Goal: Task Accomplishment & Management: Use online tool/utility

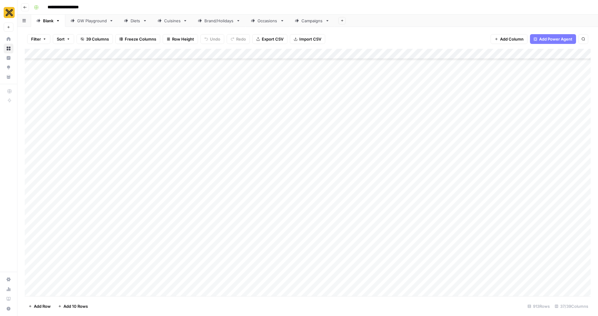
scroll to position [1933, 0]
click at [171, 21] on div "Cuisines" at bounding box center [172, 21] width 16 height 6
click at [133, 277] on div "Add Column" at bounding box center [308, 172] width 566 height 247
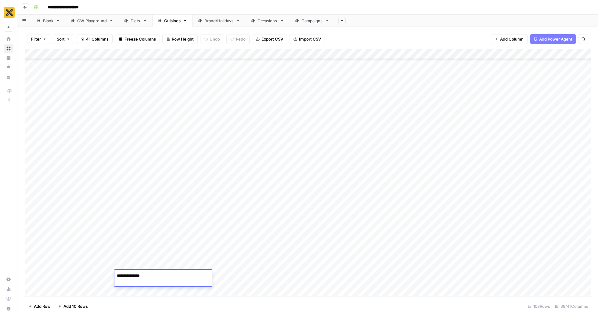
type textarea "**********"
click at [59, 294] on div "Add Column" at bounding box center [308, 172] width 566 height 247
click at [151, 274] on div "Add Column" at bounding box center [308, 172] width 566 height 247
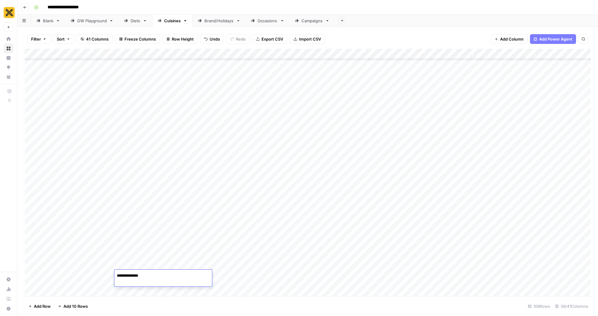
type textarea "**********"
click at [57, 290] on div "Add Column" at bounding box center [308, 172] width 566 height 247
click at [162, 279] on div "Add Column" at bounding box center [308, 172] width 566 height 247
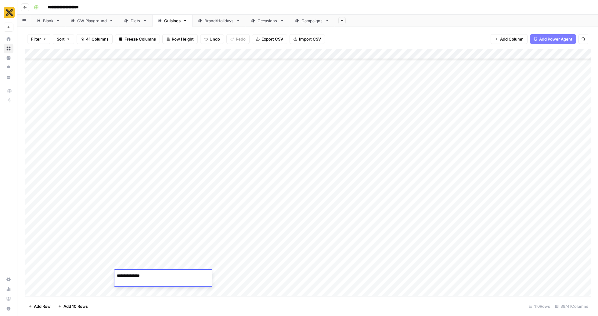
type textarea "**********"
click at [63, 252] on div "Add Column" at bounding box center [308, 172] width 566 height 247
type textarea "********"
click at [61, 259] on div "Add Column" at bounding box center [308, 172] width 566 height 247
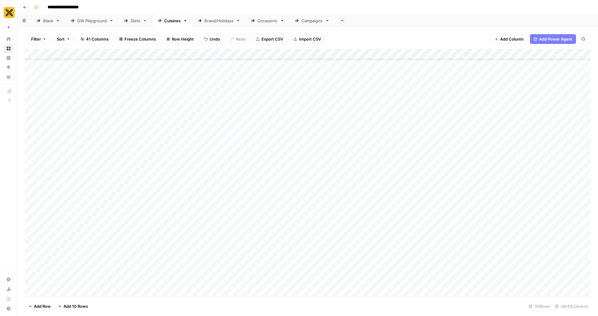
click at [61, 247] on div "Add Column" at bounding box center [308, 172] width 566 height 247
drag, startPoint x: 78, startPoint y: 253, endPoint x: 77, endPoint y: 273, distance: 19.8
click at [77, 273] on div "Add Column" at bounding box center [308, 172] width 566 height 247
click at [92, 250] on div "Add Column" at bounding box center [308, 172] width 566 height 247
click at [402, 243] on div "Add Column" at bounding box center [308, 172] width 566 height 247
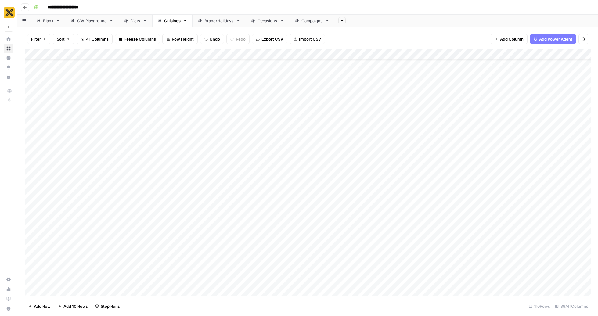
click at [400, 261] on div "Add Column" at bounding box center [308, 172] width 566 height 247
click at [399, 275] on div "Add Column" at bounding box center [308, 172] width 566 height 247
click at [210, 248] on div "Add Column" at bounding box center [308, 172] width 566 height 247
click at [213, 268] on button "Pillar Page" at bounding box center [208, 267] width 24 height 7
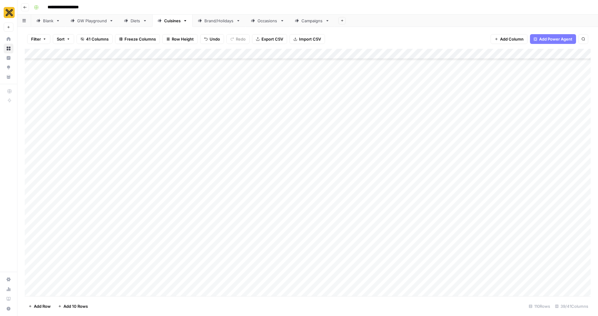
click at [204, 263] on div "Add Column" at bounding box center [308, 172] width 566 height 247
click at [210, 297] on button "Spoke" at bounding box center [204, 293] width 17 height 7
click at [217, 283] on div "Add Column" at bounding box center [308, 172] width 566 height 247
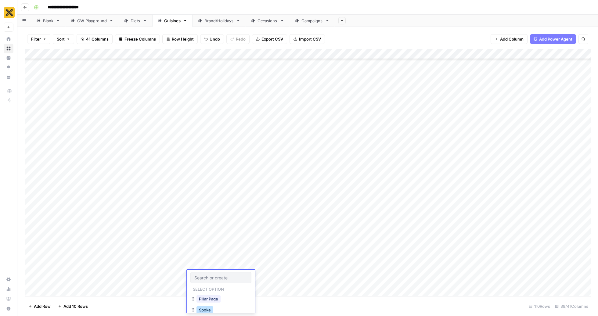
click at [204, 306] on button "Spoke" at bounding box center [204, 309] width 17 height 7
click at [487, 245] on div "Add Column" at bounding box center [308, 172] width 566 height 247
click at [488, 258] on div "Add Column" at bounding box center [308, 172] width 566 height 247
click at [485, 278] on div "Add Column" at bounding box center [308, 172] width 566 height 247
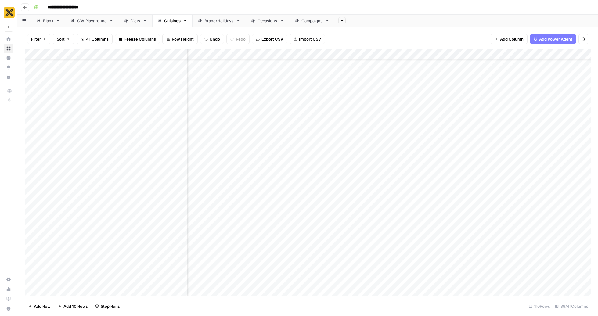
scroll to position [1517, 424]
click at [400, 245] on div "Add Column" at bounding box center [308, 172] width 566 height 247
click at [402, 277] on button "Guide" at bounding box center [398, 278] width 16 height 7
click at [406, 269] on div "Add Column" at bounding box center [308, 172] width 566 height 247
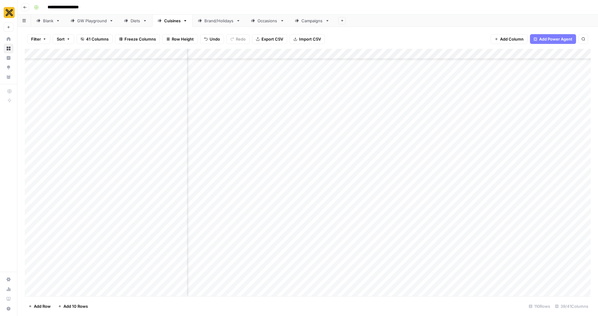
click at [406, 269] on div "Add Column" at bounding box center [308, 172] width 566 height 247
click at [402, 283] on button "Meal Listicle" at bounding box center [404, 282] width 28 height 7
click at [400, 278] on div "Add Column" at bounding box center [308, 172] width 566 height 247
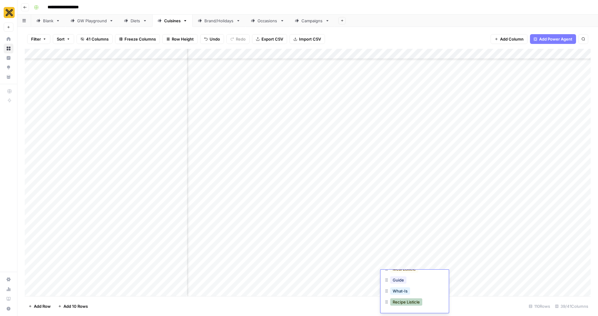
click at [405, 301] on button "Recipe Listicle" at bounding box center [406, 301] width 32 height 7
click at [59, 289] on div "Add Column" at bounding box center [308, 172] width 566 height 247
click at [173, 280] on div "Add Column" at bounding box center [308, 172] width 566 height 247
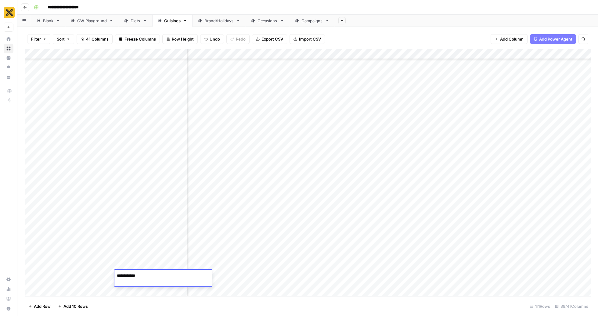
type textarea "**********"
click at [67, 265] on div "Add Column" at bounding box center [308, 172] width 566 height 247
drag, startPoint x: 77, startPoint y: 270, endPoint x: 77, endPoint y: 282, distance: 11.9
click at [77, 282] on div "Add Column" at bounding box center [308, 172] width 566 height 247
click at [109, 268] on div "Add Column" at bounding box center [308, 172] width 566 height 247
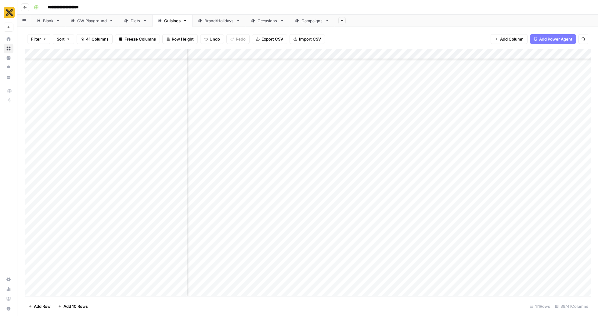
drag, startPoint x: 114, startPoint y: 268, endPoint x: 113, endPoint y: 285, distance: 16.8
click at [113, 285] on div "Add Column" at bounding box center [308, 172] width 566 height 247
click at [241, 274] on div "Add Column" at bounding box center [308, 172] width 566 height 247
click at [402, 280] on div "Add Column" at bounding box center [308, 172] width 566 height 247
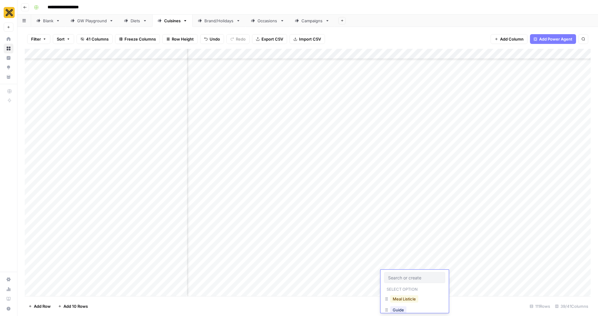
scroll to position [30, 0]
click at [400, 278] on button "Guide" at bounding box center [398, 279] width 16 height 7
click at [402, 228] on div "Add Column" at bounding box center [308, 172] width 566 height 247
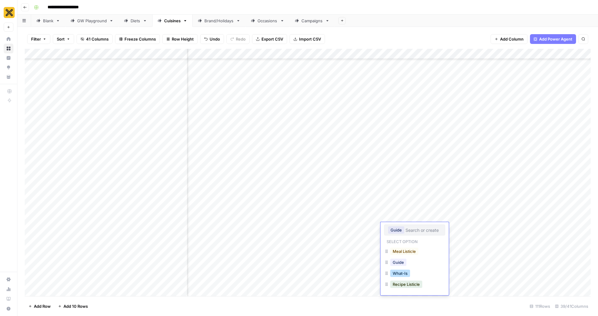
click at [405, 274] on button "What-Is" at bounding box center [400, 273] width 20 height 7
click at [415, 234] on div "Add Column" at bounding box center [308, 172] width 566 height 247
click at [415, 234] on div "What-Is" at bounding box center [414, 229] width 61 height 11
click at [401, 265] on button "Guide" at bounding box center [398, 262] width 16 height 7
click at [407, 280] on div "Add Column" at bounding box center [308, 172] width 566 height 247
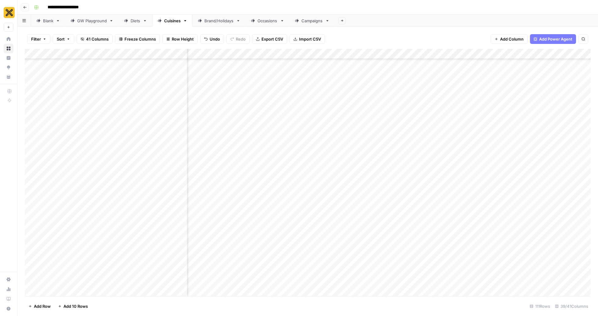
click at [407, 280] on div "Add Column" at bounding box center [308, 172] width 566 height 247
click at [399, 293] on button "What-Is" at bounding box center [400, 290] width 20 height 7
click at [457, 226] on div "Add Column" at bounding box center [308, 172] width 566 height 247
click at [458, 245] on div "Add Column" at bounding box center [308, 172] width 566 height 247
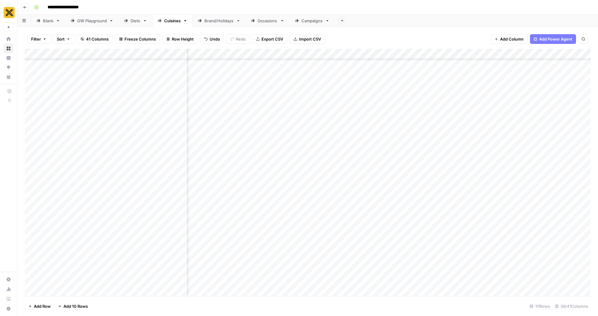
click at [356, 275] on div "Add Column" at bounding box center [308, 172] width 566 height 247
click at [323, 228] on div "Add Column" at bounding box center [308, 172] width 566 height 247
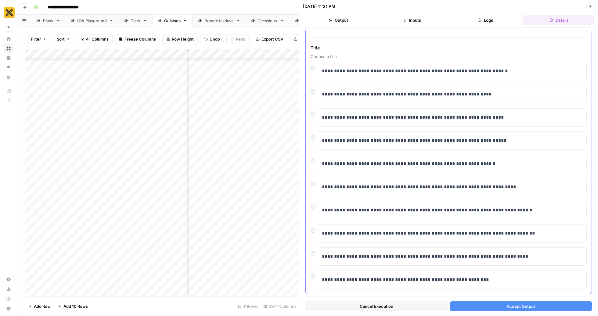
scroll to position [1782, 0]
drag, startPoint x: 505, startPoint y: 181, endPoint x: 458, endPoint y: 177, distance: 46.5
click at [458, 183] on p "**********" at bounding box center [452, 187] width 261 height 8
click at [402, 183] on p "**********" at bounding box center [452, 187] width 261 height 8
click at [439, 183] on p "**********" at bounding box center [452, 187] width 261 height 8
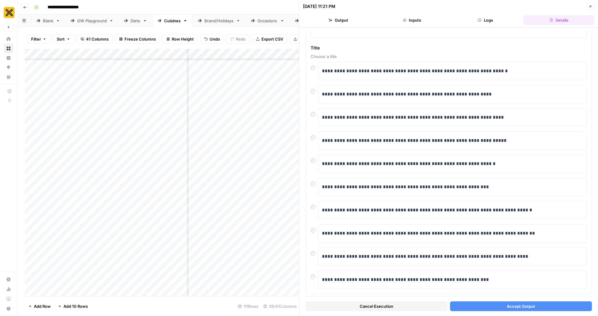
click at [509, 305] on span "Accept Output" at bounding box center [521, 306] width 28 height 6
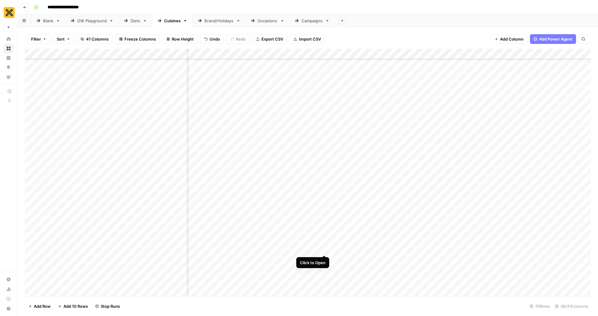
click at [324, 243] on div "Add Column" at bounding box center [308, 172] width 566 height 247
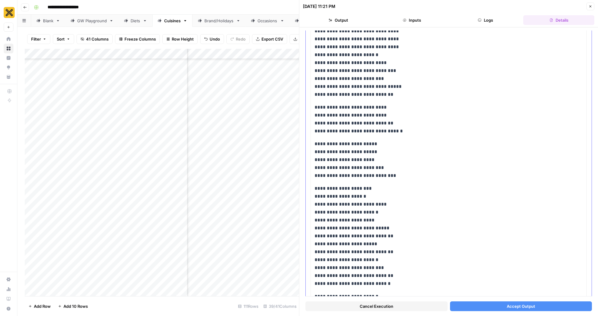
scroll to position [1064, 0]
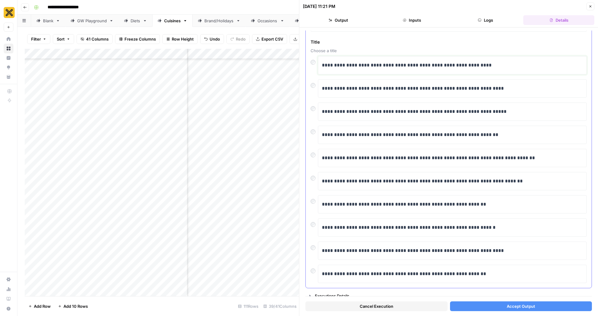
click at [324, 62] on p "**********" at bounding box center [452, 65] width 261 height 8
click at [552, 307] on button "Accept Output" at bounding box center [521, 306] width 142 height 10
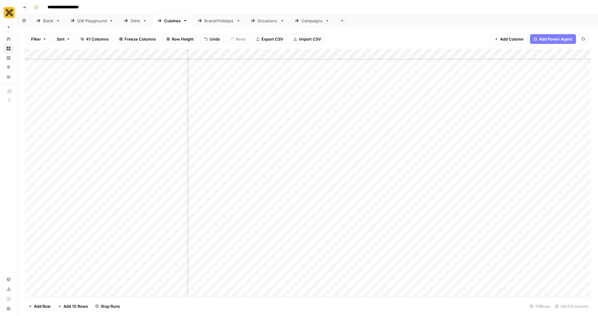
click at [326, 227] on div "Add Column" at bounding box center [308, 172] width 566 height 247
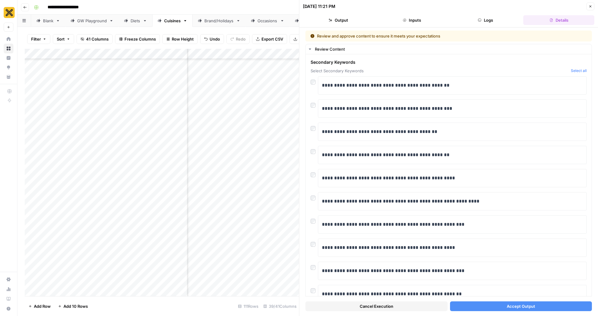
click at [513, 307] on span "Accept Output" at bounding box center [521, 306] width 28 height 6
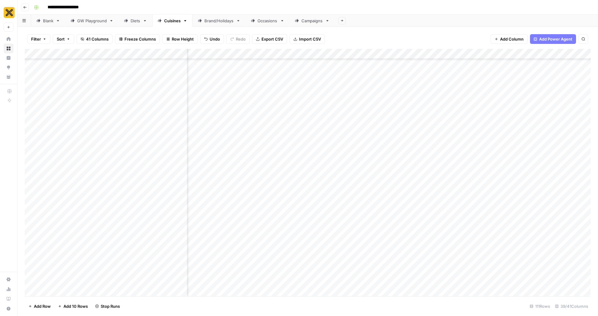
scroll to position [1533, 584]
click at [326, 245] on div "Add Column" at bounding box center [308, 172] width 566 height 247
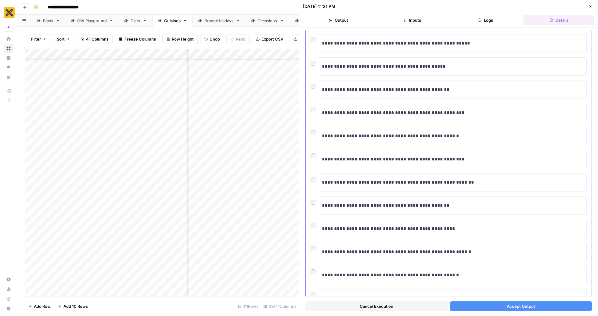
scroll to position [414, 0]
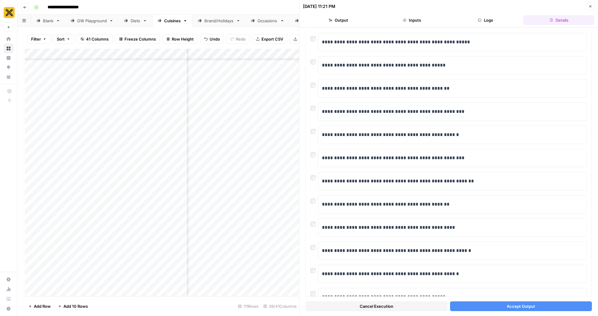
click at [487, 305] on button "Accept Output" at bounding box center [521, 306] width 142 height 10
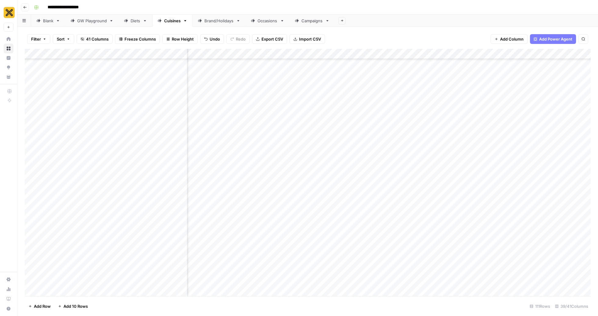
scroll to position [1533, 664]
click at [486, 228] on div "Add Column" at bounding box center [308, 172] width 566 height 247
click at [486, 246] on div "Add Column" at bounding box center [308, 172] width 566 height 247
click at [495, 227] on div "Add Column" at bounding box center [308, 172] width 566 height 247
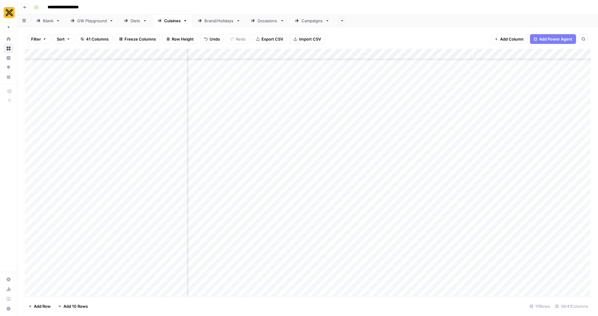
click at [493, 244] on div "Add Column" at bounding box center [308, 172] width 566 height 247
click at [180, 23] on div "Cuisines" at bounding box center [172, 21] width 16 height 6
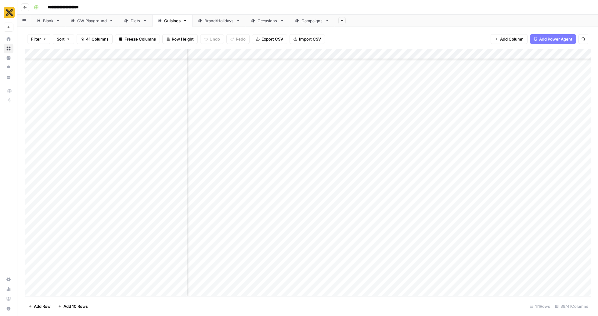
click at [448, 228] on div "Add Column" at bounding box center [308, 172] width 566 height 247
click at [446, 247] on div "Add Column" at bounding box center [308, 172] width 566 height 247
click at [380, 227] on div "Add Column" at bounding box center [308, 172] width 566 height 247
click at [383, 242] on div "Add Column" at bounding box center [308, 172] width 566 height 247
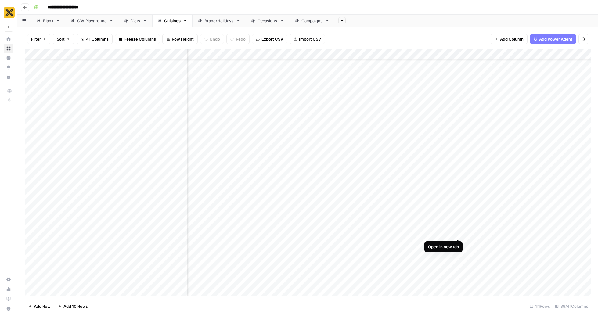
click at [458, 228] on div "Add Column" at bounding box center [308, 172] width 566 height 247
click at [436, 242] on div "Add Column" at bounding box center [308, 172] width 566 height 247
click at [461, 242] on div "Add Column" at bounding box center [308, 172] width 566 height 247
click at [446, 258] on div "Add Column" at bounding box center [308, 172] width 566 height 247
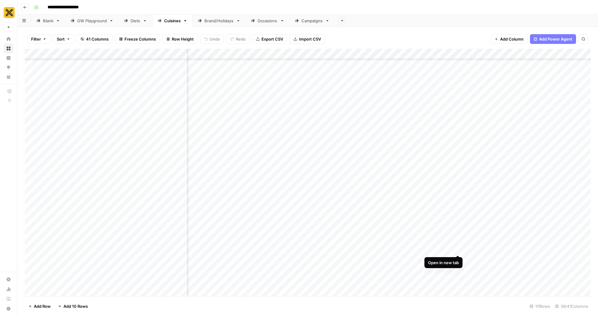
click at [457, 244] on div "Add Column" at bounding box center [308, 172] width 566 height 247
click at [347, 226] on div "Add Column" at bounding box center [308, 172] width 566 height 247
